Goal: Transaction & Acquisition: Purchase product/service

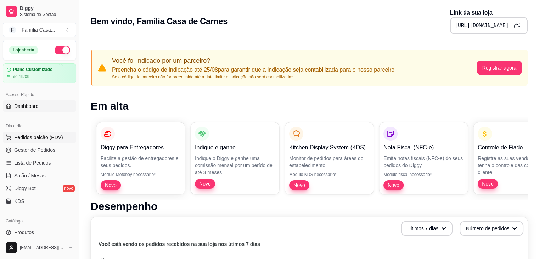
click at [28, 134] on span "Pedidos balcão (PDV)" at bounding box center [38, 137] width 49 height 7
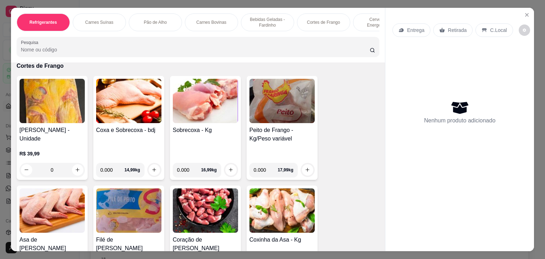
scroll to position [1915, 0]
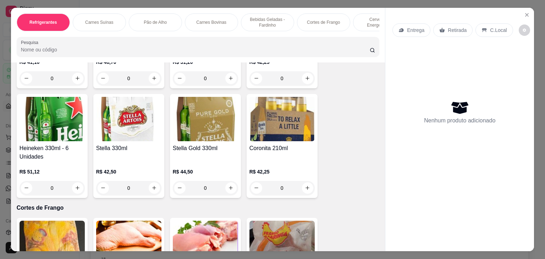
click at [214, 15] on div "Carnes Bovinas" at bounding box center [211, 22] width 53 height 18
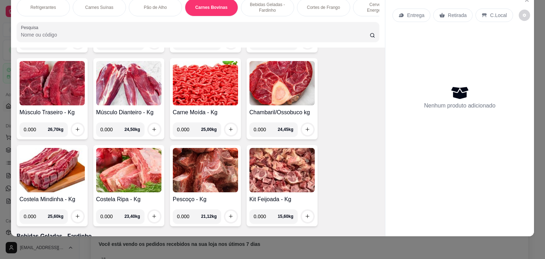
scroll to position [1650, 0]
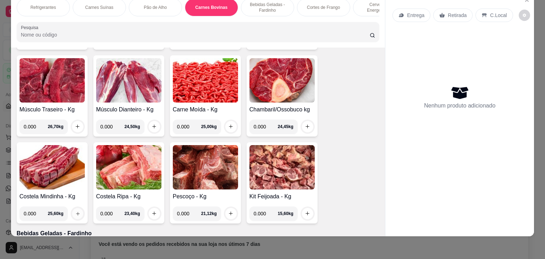
click at [72, 208] on button "increase-product-quantity" at bounding box center [77, 213] width 11 height 11
click at [52, 155] on img at bounding box center [52, 167] width 65 height 44
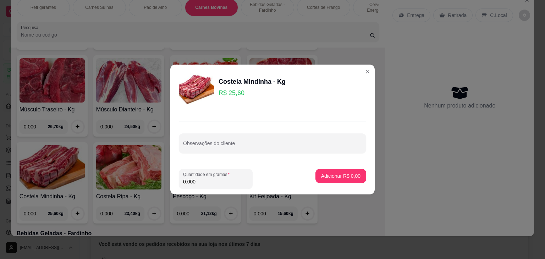
drag, startPoint x: 197, startPoint y: 182, endPoint x: 170, endPoint y: 183, distance: 26.7
click at [170, 183] on footer "Quantidade em gramas 0.000 Adicionar R$ 0,00" at bounding box center [272, 178] width 204 height 31
type input "1.413"
click at [338, 176] on p "Adicionar R$ 36,17" at bounding box center [339, 175] width 42 height 7
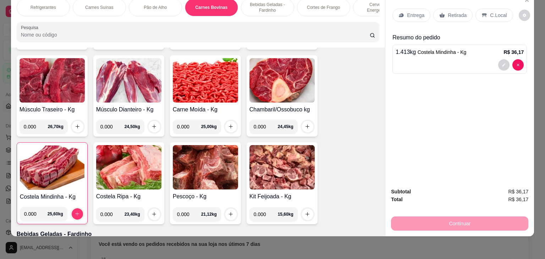
click at [407, 12] on p "Entrega" at bounding box center [415, 15] width 17 height 7
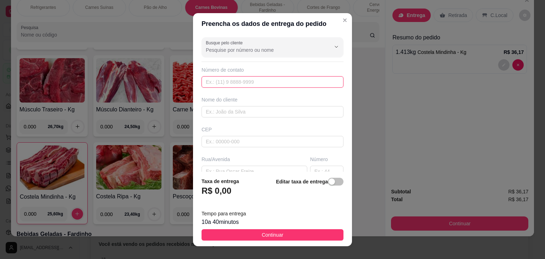
click at [231, 79] on input "text" at bounding box center [272, 81] width 142 height 11
type input "[PHONE_NUMBER]"
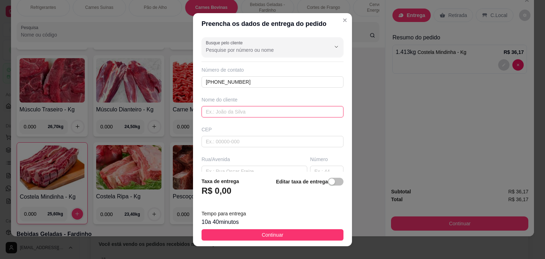
click at [220, 112] on input "text" at bounding box center [272, 111] width 142 height 11
type input "[PERSON_NAME] da oficina"
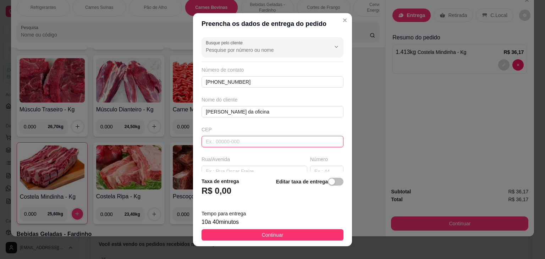
click at [223, 140] on input "text" at bounding box center [272, 141] width 142 height 11
type input "44930000"
type input "Presidente [PERSON_NAME]"
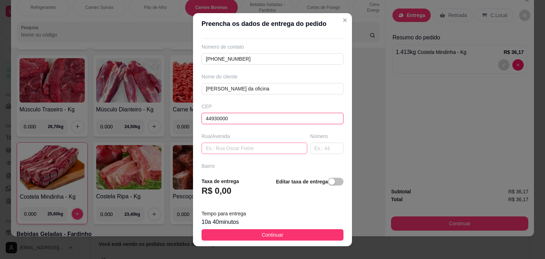
scroll to position [35, 0]
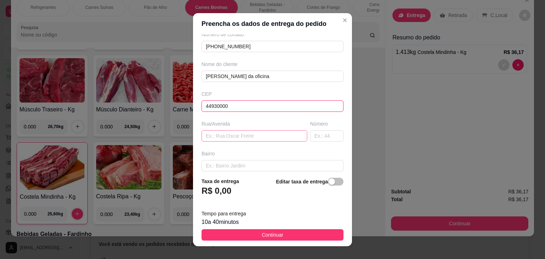
type input "44930000"
click at [232, 138] on input "text" at bounding box center [254, 135] width 106 height 11
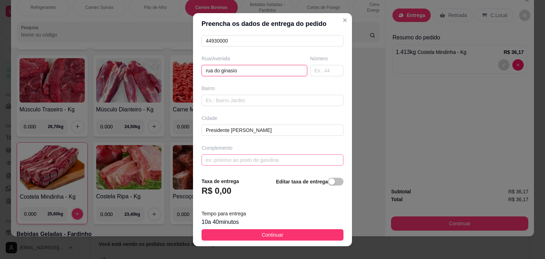
scroll to position [10, 0]
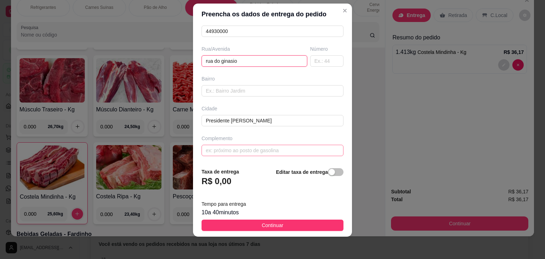
type input "rua do ginasio"
click at [215, 149] on input "text" at bounding box center [272, 150] width 142 height 11
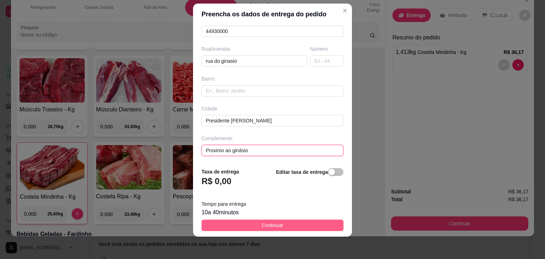
type input "Proximo ao ginásio"
click at [262, 223] on span "Continuar" at bounding box center [273, 225] width 22 height 8
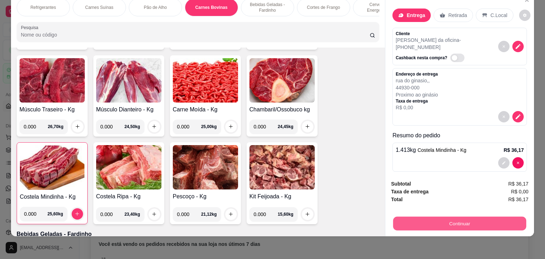
click at [436, 217] on button "Continuar" at bounding box center [459, 224] width 133 height 14
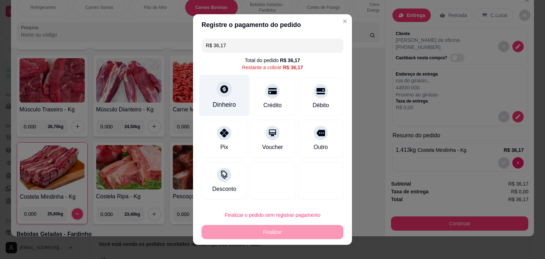
click at [223, 94] on icon at bounding box center [224, 88] width 9 height 9
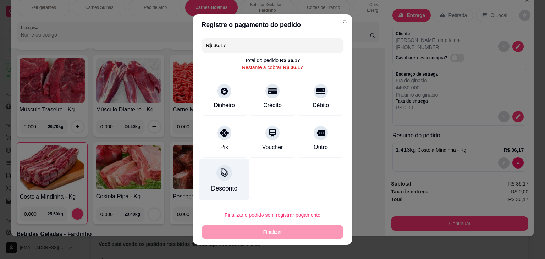
click at [216, 176] on div at bounding box center [224, 173] width 16 height 16
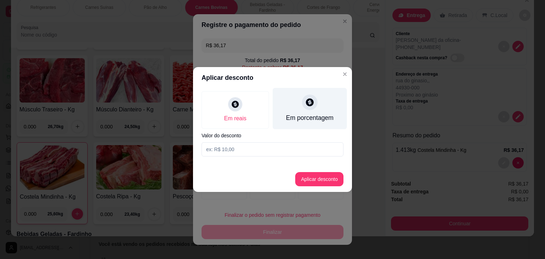
click at [312, 102] on icon at bounding box center [310, 102] width 8 height 8
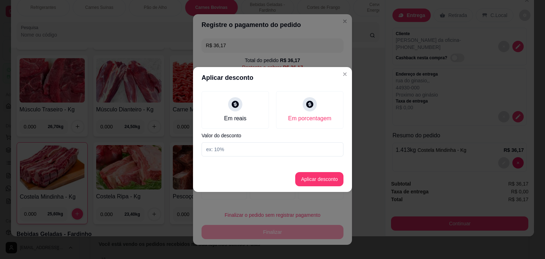
click at [226, 150] on input at bounding box center [272, 149] width 142 height 14
type input "10%"
click at [332, 180] on button "Aplicar desconto" at bounding box center [319, 179] width 46 height 14
type input "R$ 32,56"
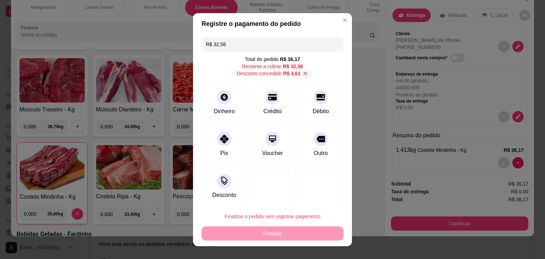
click at [256, 235] on div "Finalizar o pedido sem registrar pagamento Finalizar" at bounding box center [272, 224] width 142 height 31
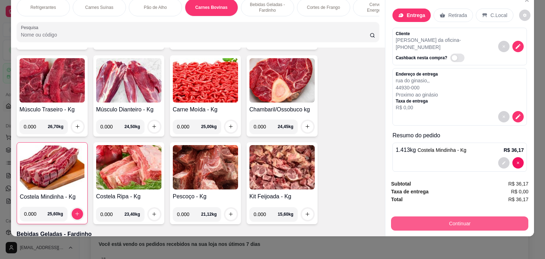
click at [448, 218] on button "Continuar" at bounding box center [459, 223] width 137 height 14
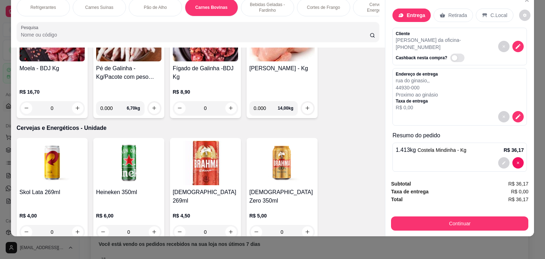
scroll to position [2572, 0]
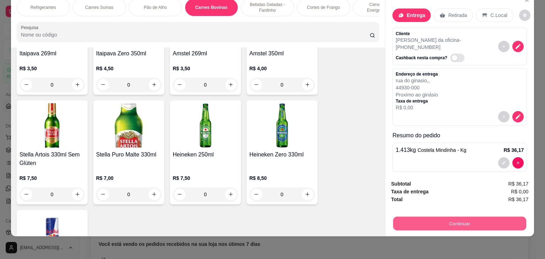
click at [453, 217] on button "Continuar" at bounding box center [459, 224] width 133 height 14
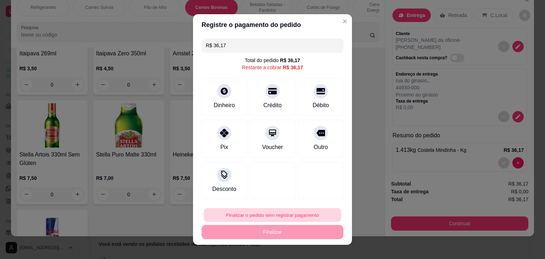
click at [298, 215] on button "Finalizar o pedido sem registrar pagamento" at bounding box center [273, 215] width 138 height 14
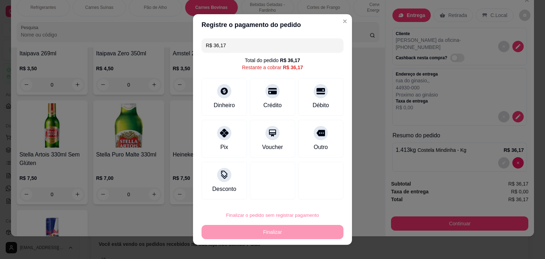
click at [287, 194] on button "Cancelar" at bounding box center [285, 194] width 24 height 11
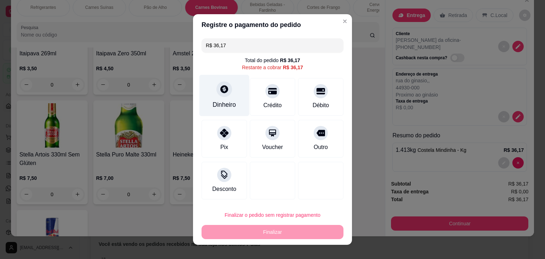
click at [231, 105] on div "Dinheiro" at bounding box center [223, 104] width 23 height 9
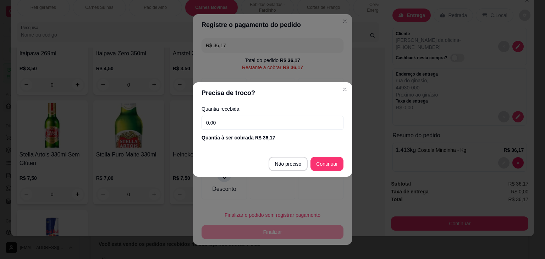
drag, startPoint x: 234, startPoint y: 124, endPoint x: 209, endPoint y: 116, distance: 26.4
click at [209, 116] on input "0,00" at bounding box center [272, 123] width 142 height 14
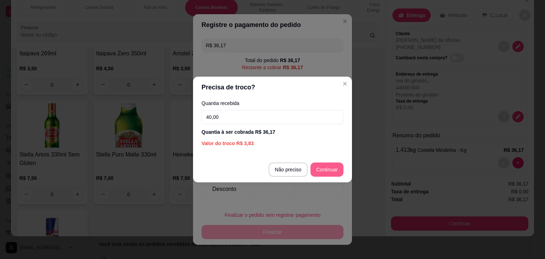
type input "40,00"
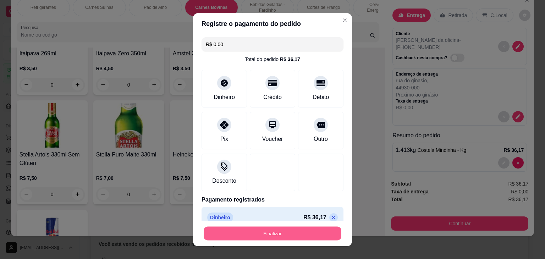
click at [285, 230] on button "Finalizar" at bounding box center [273, 233] width 138 height 14
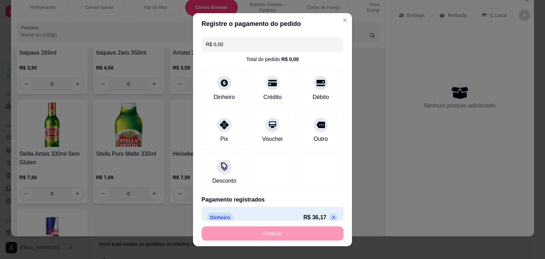
type input "-R$ 36,17"
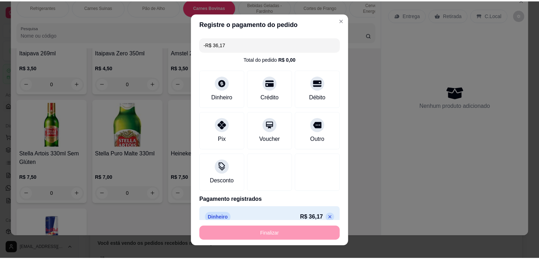
scroll to position [2572, 0]
